Goal: Navigation & Orientation: Find specific page/section

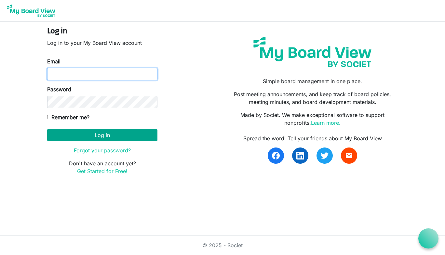
type input "[EMAIL_ADDRESS][DOMAIN_NAME]"
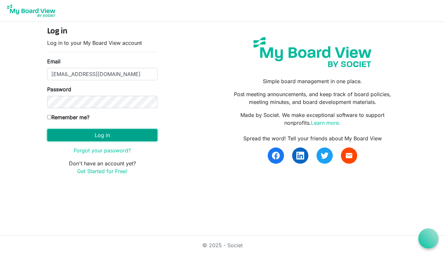
click at [88, 135] on button "Log in" at bounding box center [102, 135] width 110 height 12
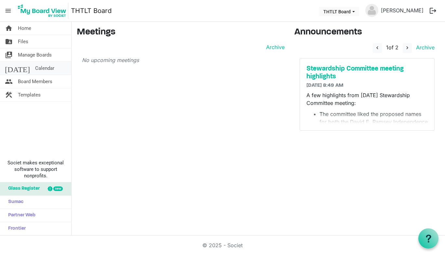
click at [35, 67] on span "Calendar" at bounding box center [44, 68] width 19 height 13
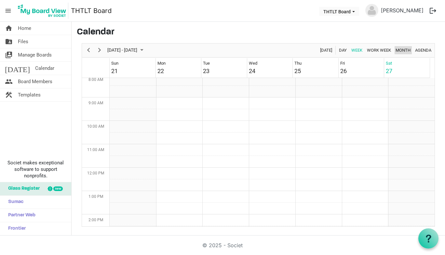
click at [407, 50] on span "Month" at bounding box center [403, 50] width 16 height 8
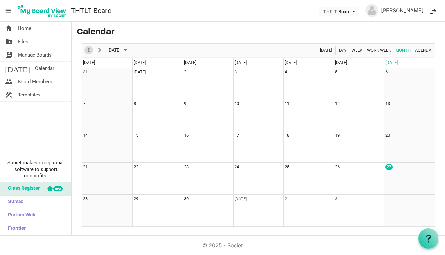
click at [89, 49] on span "Previous" at bounding box center [89, 50] width 8 height 8
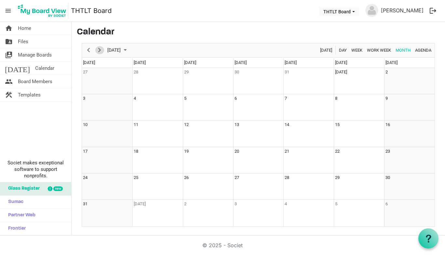
click at [99, 49] on span "Next" at bounding box center [100, 50] width 8 height 8
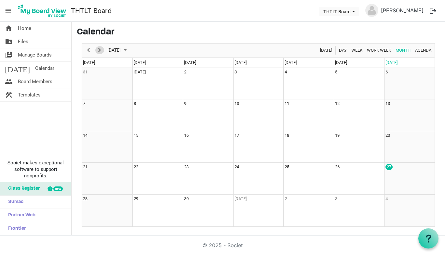
click at [99, 49] on span "Next" at bounding box center [100, 50] width 8 height 8
